Goal: Use online tool/utility: Utilize a website feature to perform a specific function

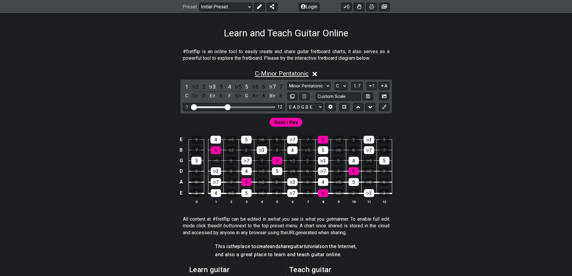
scroll to position [60, 0]
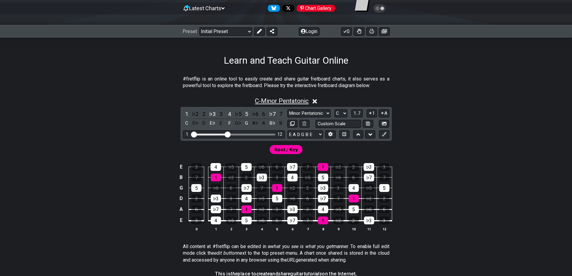
click at [271, 101] on span "C - Minor Pentatonic" at bounding box center [282, 100] width 54 height 7
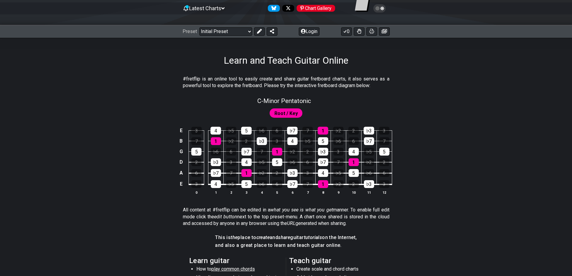
click at [286, 113] on span "Root / Key" at bounding box center [285, 113] width 23 height 9
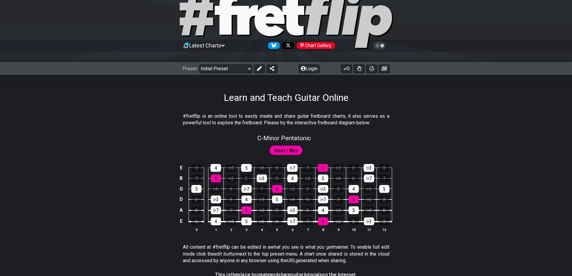
scroll to position [22, 0]
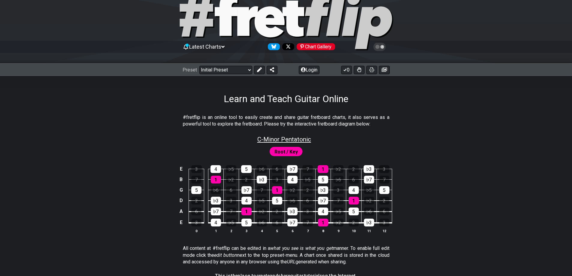
click at [286, 139] on span "C - Minor Pentatonic" at bounding box center [284, 139] width 54 height 7
select select "C"
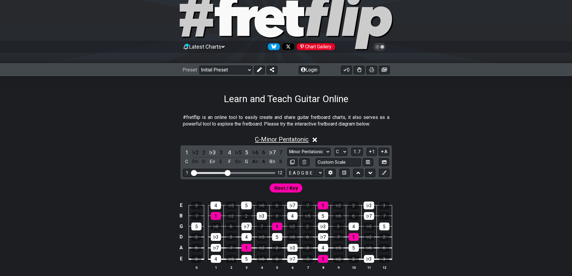
click at [288, 137] on span "C - Minor Pentatonic" at bounding box center [282, 139] width 54 height 7
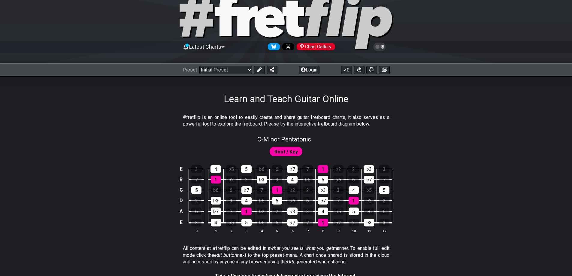
drag, startPoint x: 293, startPoint y: 135, endPoint x: 311, endPoint y: 136, distance: 18.3
click at [293, 136] on span "C - Minor Pentatonic" at bounding box center [284, 139] width 54 height 7
select select "C"
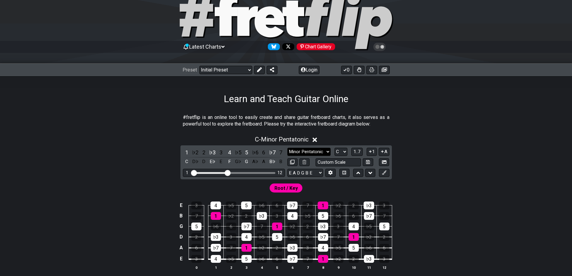
click at [325, 152] on select "Minor Pentatonic Click to edit Minor Pentatonic Major Pentatonic Minor Blues Ma…" at bounding box center [308, 152] width 43 height 8
click at [287, 148] on select "Minor Pentatonic Click to edit Minor Pentatonic Major Pentatonic Minor Blues Ma…" at bounding box center [308, 152] width 43 height 8
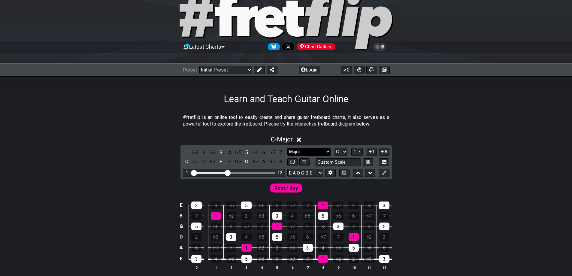
click at [322, 151] on select "Minor Pentatonic Click to edit Minor Pentatonic Major Pentatonic Minor Blues Ma…" at bounding box center [308, 152] width 43 height 8
click at [287, 148] on select "Minor Pentatonic Click to edit Minor Pentatonic Major Pentatonic Minor Blues Ma…" at bounding box center [308, 152] width 43 height 8
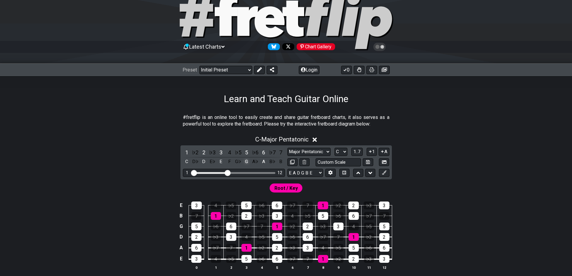
click at [246, 161] on div "G" at bounding box center [246, 162] width 8 height 8
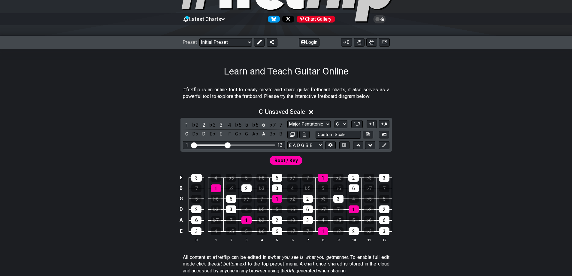
scroll to position [52, 0]
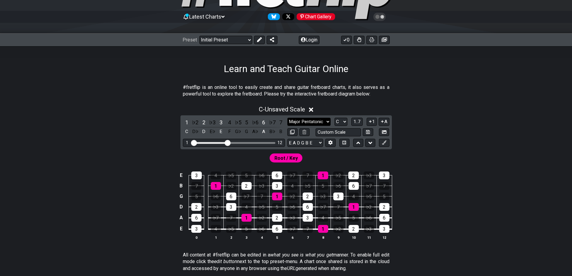
click at [328, 122] on select "Minor Pentatonic Click to edit Minor Pentatonic Major Pentatonic Minor Blues Ma…" at bounding box center [308, 122] width 43 height 8
click at [287, 118] on select "Minor Pentatonic Click to edit Minor Pentatonic Major Pentatonic Minor Blues Ma…" at bounding box center [308, 122] width 43 height 8
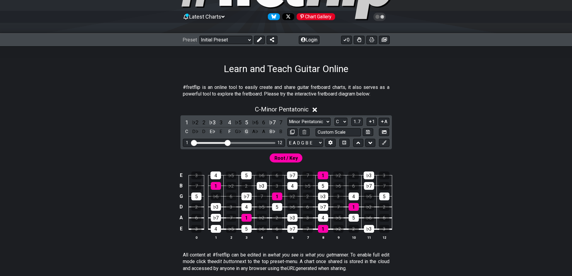
click at [246, 131] on div "G" at bounding box center [246, 132] width 8 height 8
click at [247, 131] on div "G" at bounding box center [246, 132] width 8 height 8
click at [246, 131] on div "G" at bounding box center [246, 132] width 8 height 8
click at [248, 132] on div "G" at bounding box center [246, 132] width 8 height 8
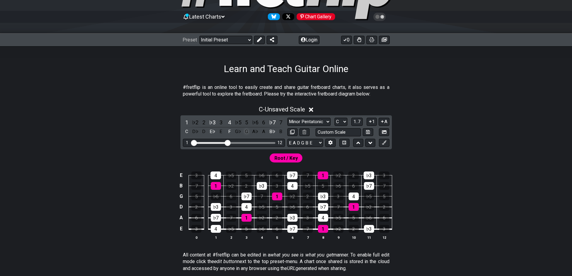
click at [248, 132] on div "G" at bounding box center [246, 132] width 8 height 8
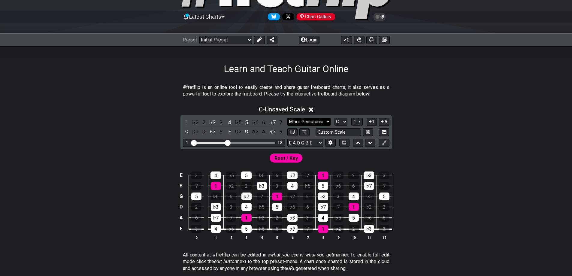
click at [309, 119] on select "Minor Pentatonic Click to edit Minor Pentatonic Major Pentatonic Minor Blues Ma…" at bounding box center [308, 122] width 43 height 8
select select "Major Pentatonic"
click at [287, 118] on select "Minor Pentatonic Click to edit Minor Pentatonic Major Pentatonic Minor Blues Ma…" at bounding box center [308, 122] width 43 height 8
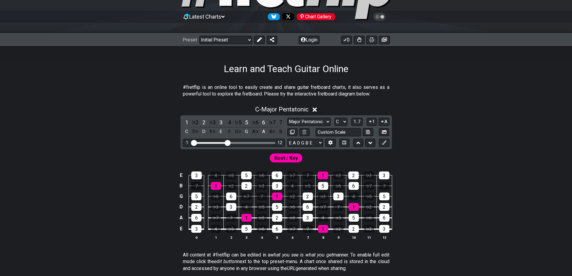
click at [283, 160] on span "Root / Key" at bounding box center [285, 158] width 23 height 9
click at [286, 157] on span "Root / Key" at bounding box center [285, 158] width 23 height 9
click at [248, 216] on div "1" at bounding box center [246, 218] width 10 height 8
click at [248, 217] on div "1" at bounding box center [246, 218] width 10 height 8
click at [250, 218] on div "1" at bounding box center [246, 218] width 10 height 8
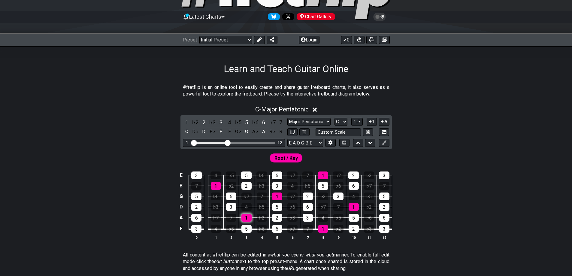
click at [250, 218] on div "1" at bounding box center [246, 218] width 10 height 8
click at [185, 121] on div "1" at bounding box center [187, 122] width 8 height 8
click at [186, 122] on div "1" at bounding box center [187, 122] width 8 height 8
click at [373, 122] on button "1" at bounding box center [371, 122] width 10 height 8
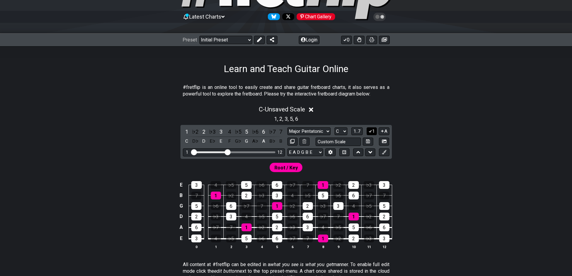
click at [372, 134] on button "1" at bounding box center [371, 131] width 10 height 8
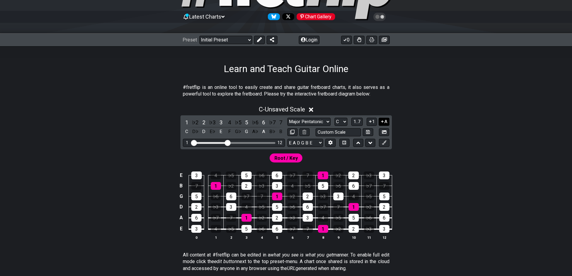
click at [382, 122] on icon at bounding box center [382, 121] width 2 height 2
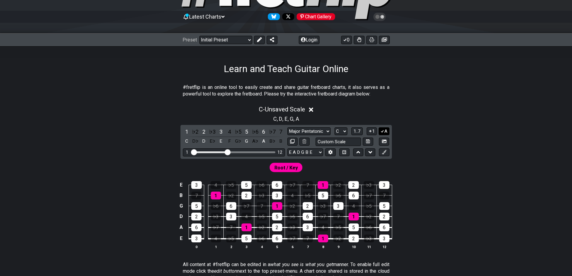
click at [381, 132] on icon at bounding box center [382, 131] width 6 height 5
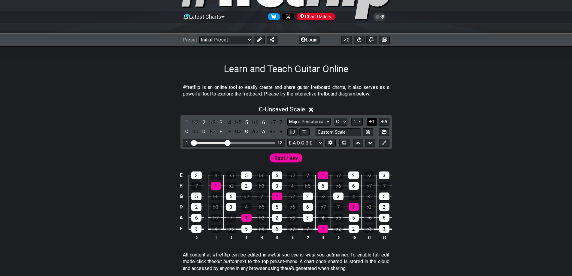
click at [372, 122] on button "1" at bounding box center [371, 122] width 10 height 8
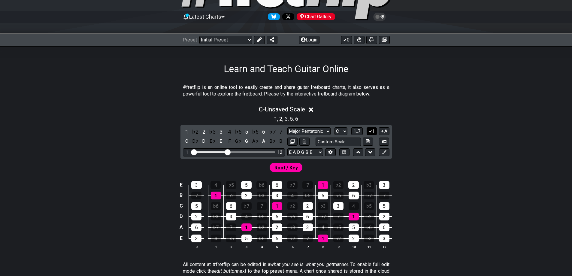
click at [373, 131] on button "1" at bounding box center [371, 131] width 10 height 8
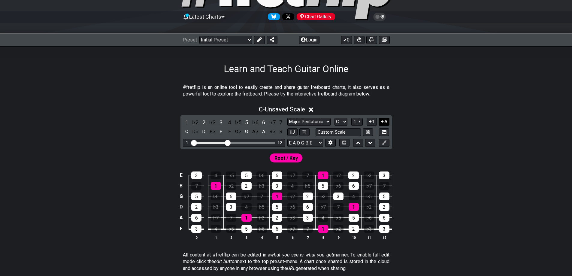
click at [385, 122] on button "A" at bounding box center [383, 122] width 11 height 8
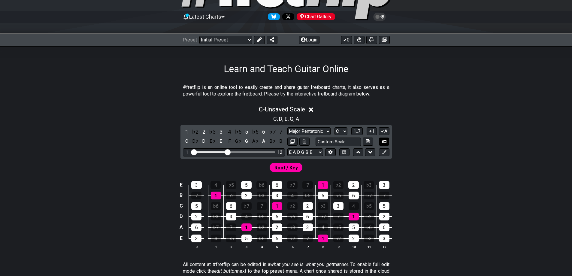
click at [384, 130] on icon at bounding box center [382, 131] width 6 height 5
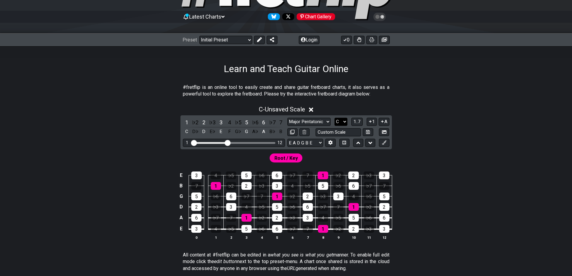
click at [345, 119] on select "A♭ A A♯ B♭ B C C♯ D♭ D D♯ E♭ E F F♯ G♭ G G♯" at bounding box center [340, 122] width 13 height 8
select select "G"
click at [334, 118] on select "A♭ A A♯ B♭ B C C♯ D♭ D D♯ E♭ E F F♯ G♭ G G♯" at bounding box center [340, 122] width 13 height 8
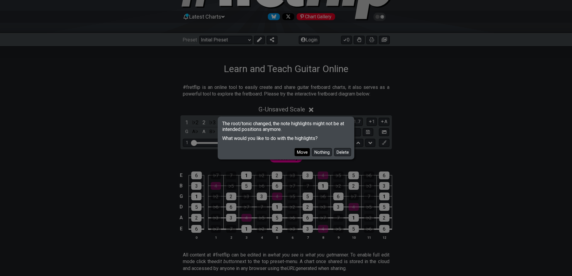
click at [303, 152] on button "Move" at bounding box center [301, 152] width 15 height 8
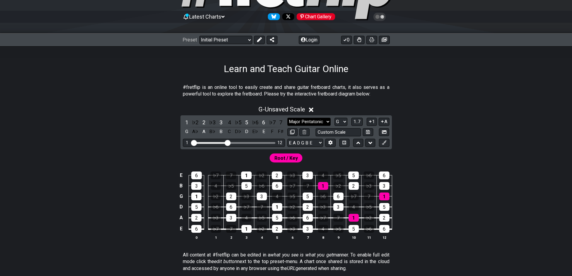
click at [324, 124] on select "Minor Pentatonic Click to edit Minor Pentatonic Major Pentatonic Minor Blues Ma…" at bounding box center [308, 122] width 43 height 8
click at [287, 118] on select "Minor Pentatonic Click to edit Minor Pentatonic Major Pentatonic Minor Blues Ma…" at bounding box center [308, 122] width 43 height 8
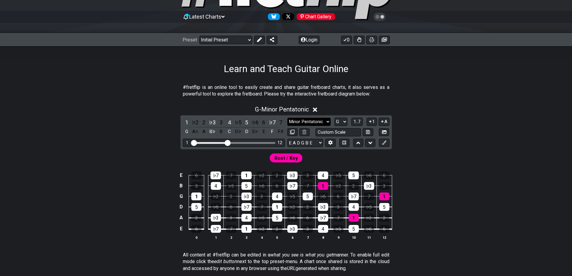
click at [322, 122] on select "Minor Pentatonic Click to edit Minor Pentatonic Major Pentatonic Minor Blues Ma…" at bounding box center [308, 122] width 43 height 8
click at [287, 118] on select "Minor Pentatonic Click to edit Minor Pentatonic Major Pentatonic Minor Blues Ma…" at bounding box center [308, 122] width 43 height 8
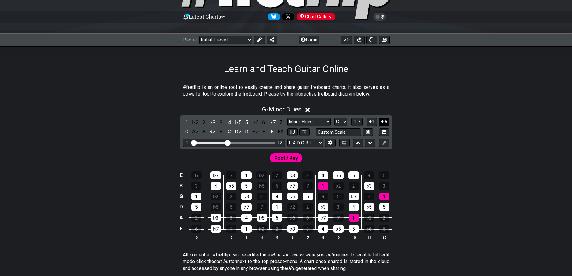
click at [385, 119] on button "A" at bounding box center [383, 122] width 11 height 8
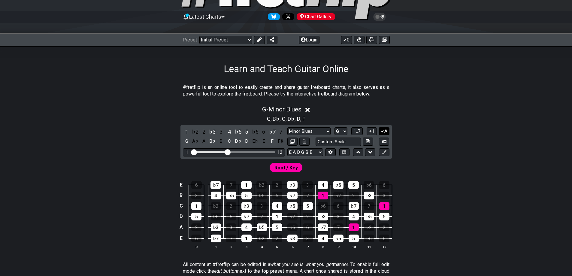
click at [384, 133] on button "A" at bounding box center [383, 131] width 11 height 8
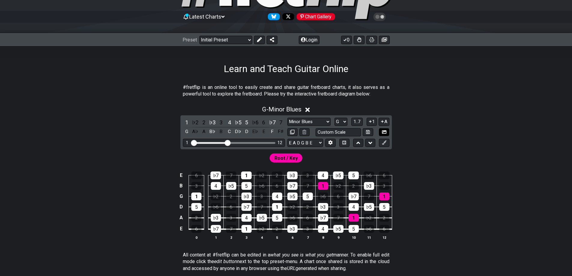
click at [384, 133] on icon at bounding box center [384, 132] width 5 height 5
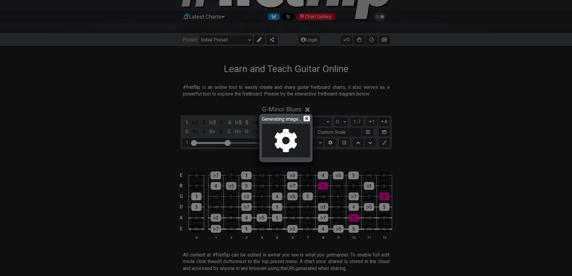
click at [309, 119] on icon at bounding box center [306, 119] width 6 height 6
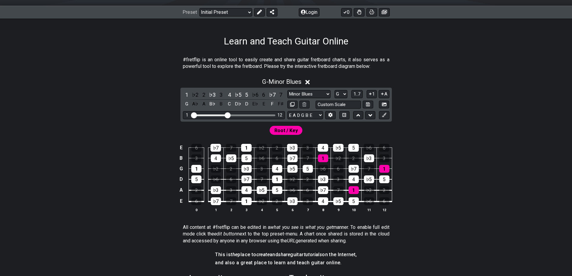
scroll to position [82, 0]
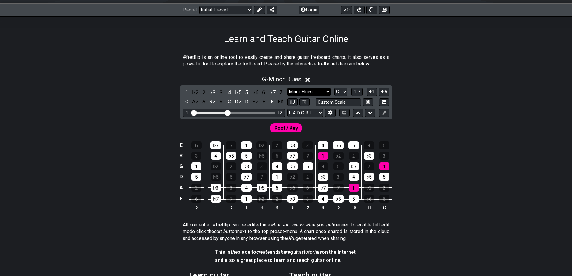
click at [318, 90] on select "Minor Pentatonic Click to edit Minor Pentatonic Major Pentatonic Minor Blues Ma…" at bounding box center [308, 92] width 43 height 8
click at [287, 88] on select "Minor Pentatonic Click to edit Minor Pentatonic Major Pentatonic Minor Blues Ma…" at bounding box center [308, 92] width 43 height 8
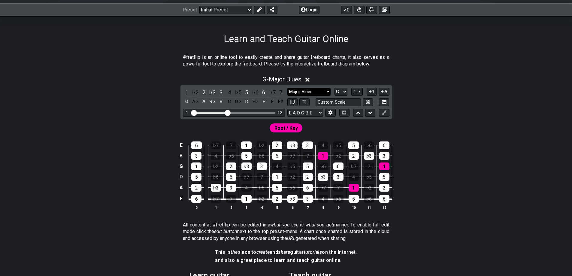
click at [325, 92] on select "Minor Pentatonic Click to edit Minor Pentatonic Major Pentatonic Minor Blues Ma…" at bounding box center [308, 92] width 43 height 8
click at [287, 88] on select "Minor Pentatonic Click to edit Minor Pentatonic Major Pentatonic Minor Blues Ma…" at bounding box center [308, 92] width 43 height 8
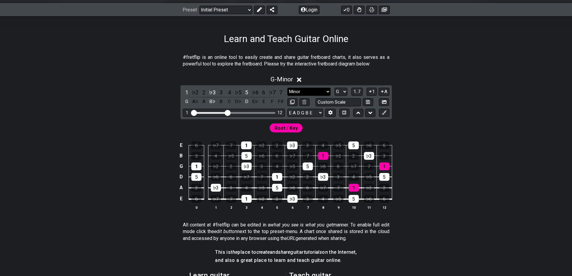
click at [324, 93] on select "Minor Pentatonic Click to edit Minor Pentatonic Major Pentatonic Minor Blues Ma…" at bounding box center [308, 92] width 43 height 8
click at [287, 88] on select "Minor Pentatonic Click to edit Minor Pentatonic Major Pentatonic Minor Blues Ma…" at bounding box center [308, 92] width 43 height 8
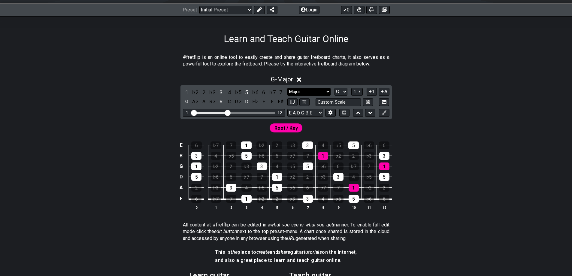
click at [325, 92] on select "Minor Pentatonic Click to edit Minor Pentatonic Major Pentatonic Minor Blues Ma…" at bounding box center [308, 92] width 43 height 8
click at [287, 88] on select "Minor Pentatonic Click to edit Minor Pentatonic Major Pentatonic Minor Blues Ma…" at bounding box center [308, 92] width 43 height 8
click at [327, 94] on select "Minor Pentatonic Click to edit Minor Pentatonic Major Pentatonic Minor Blues Ma…" at bounding box center [308, 92] width 43 height 8
click at [287, 88] on select "Minor Pentatonic Click to edit Minor Pentatonic Major Pentatonic Minor Blues Ma…" at bounding box center [308, 92] width 43 height 8
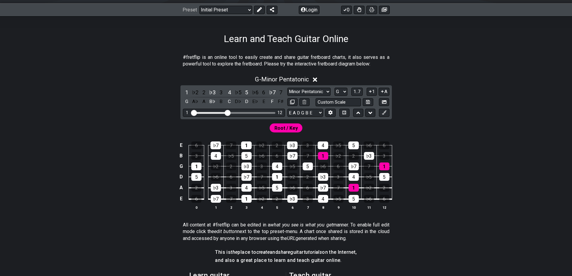
click at [336, 95] on select "A♭ A A♯ B♭ B C C♯ D♭ D D♯ E♭ E F F♯ G♭ G G♯" at bounding box center [340, 92] width 13 height 8
click at [327, 92] on select "Minor Pentatonic Click to edit Minor Pentatonic Major Pentatonic Minor Blues Ma…" at bounding box center [308, 92] width 43 height 8
select select "Minor Blues"
click at [287, 88] on select "Minor Pentatonic Click to edit Minor Pentatonic Major Pentatonic Minor Blues Ma…" at bounding box center [308, 92] width 43 height 8
